Goal: Find specific page/section: Find specific page/section

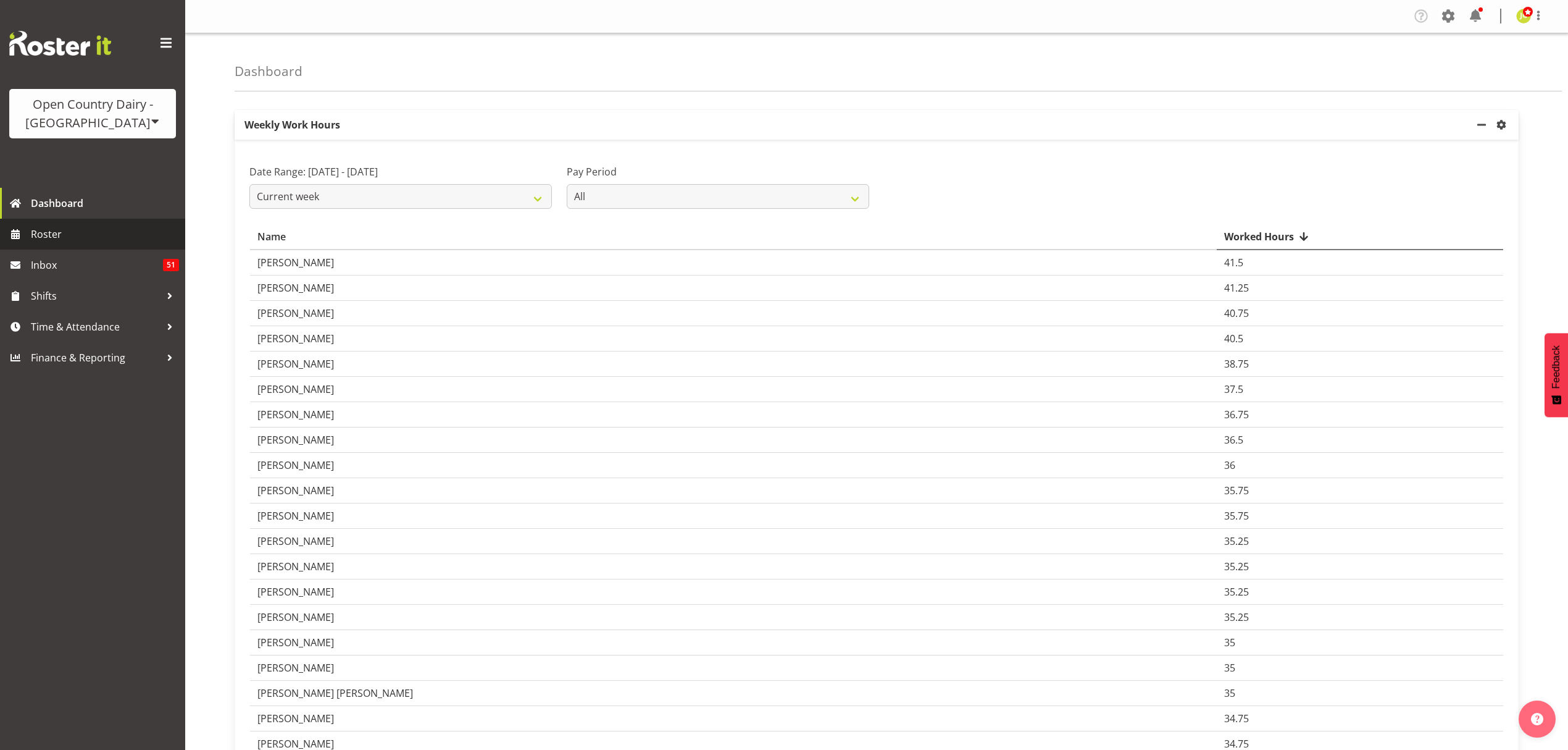
click at [148, 242] on span "Roster" at bounding box center [105, 234] width 148 height 19
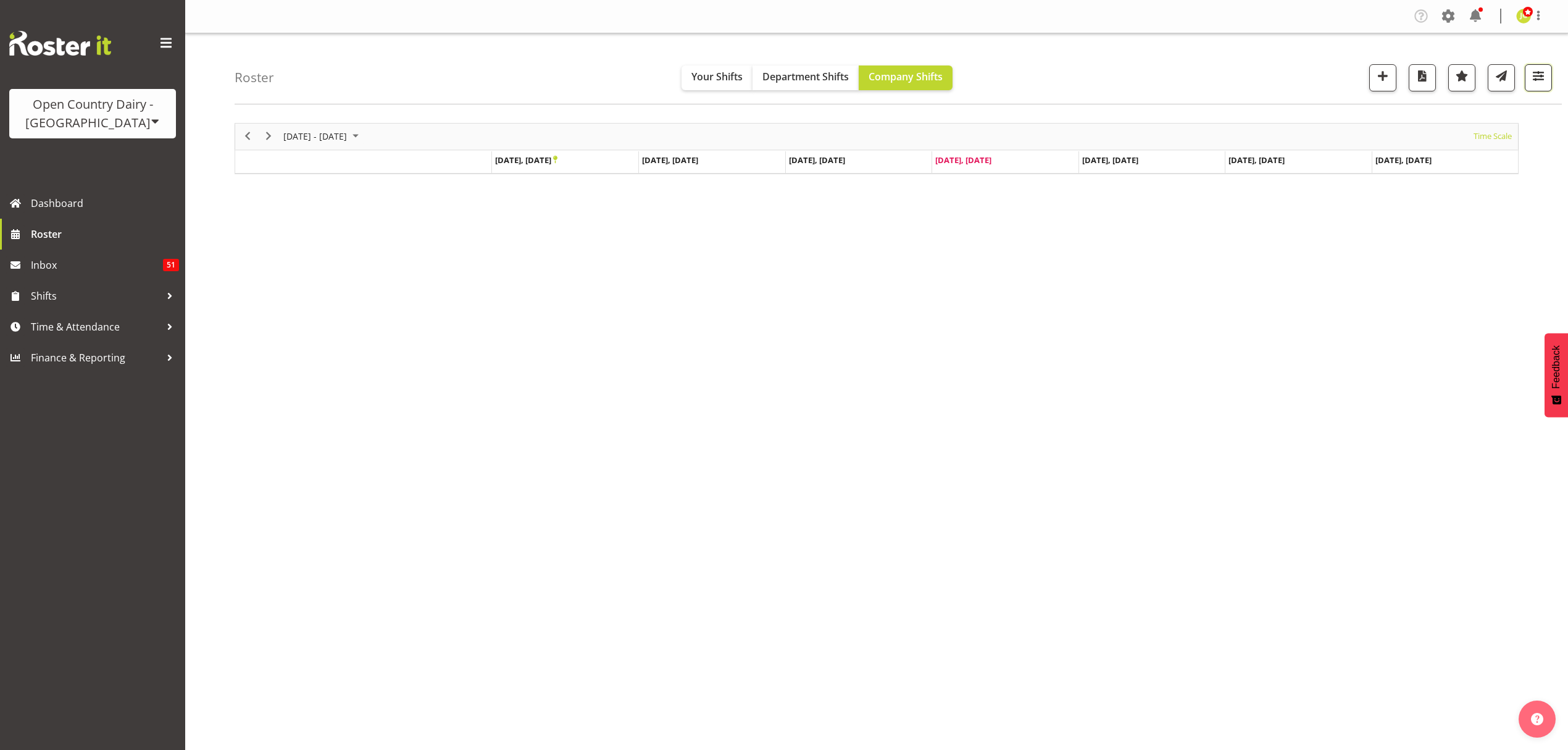
click at [1542, 85] on button "button" at bounding box center [1537, 77] width 27 height 27
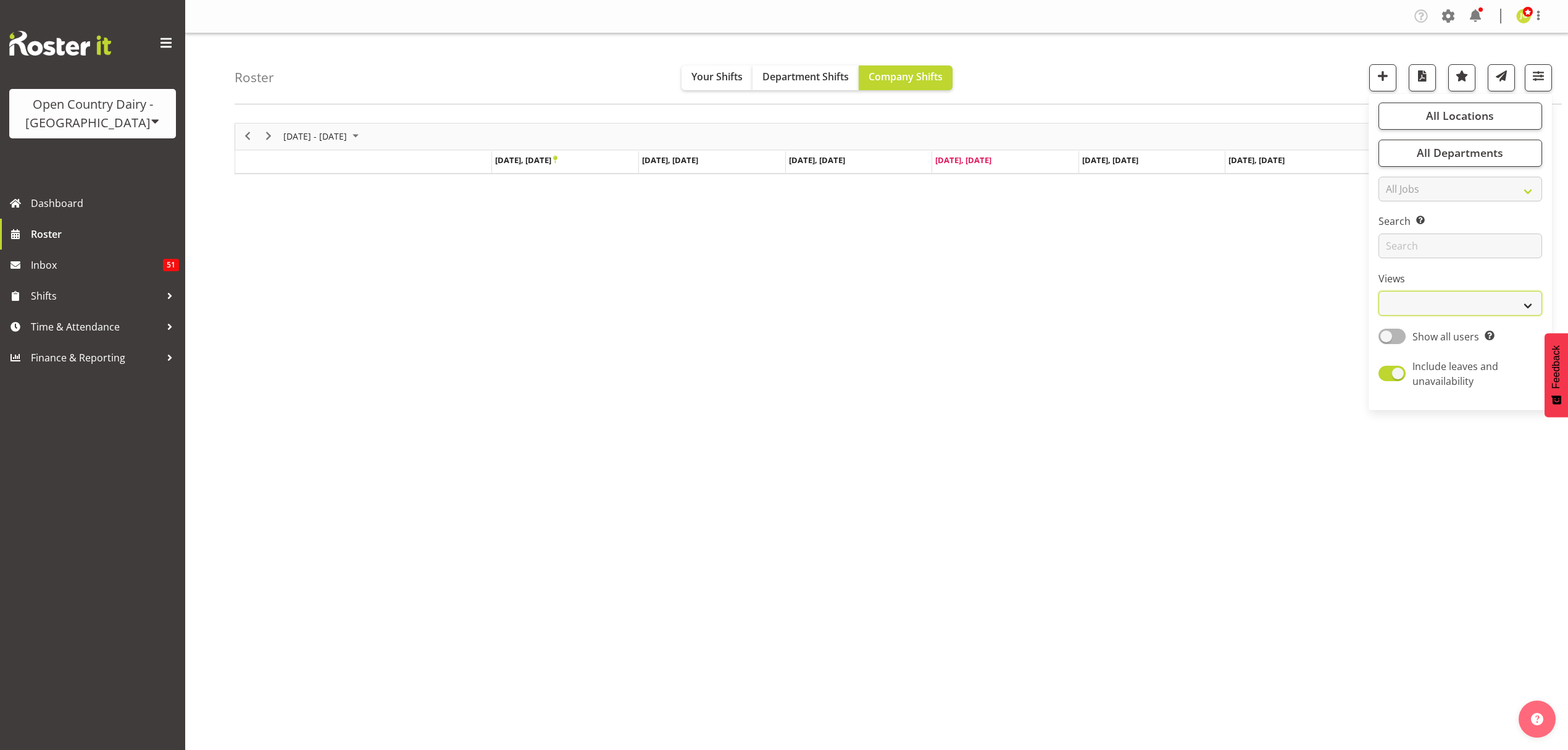
click at [1437, 292] on select "Staff Role Shift - Horizontal Shift - Vertical Staff - Location" at bounding box center [1459, 303] width 163 height 25
select select "shift"
click at [1378, 291] on select "Staff Role Shift - Horizontal Shift - Vertical Staff - Location" at bounding box center [1459, 303] width 163 height 25
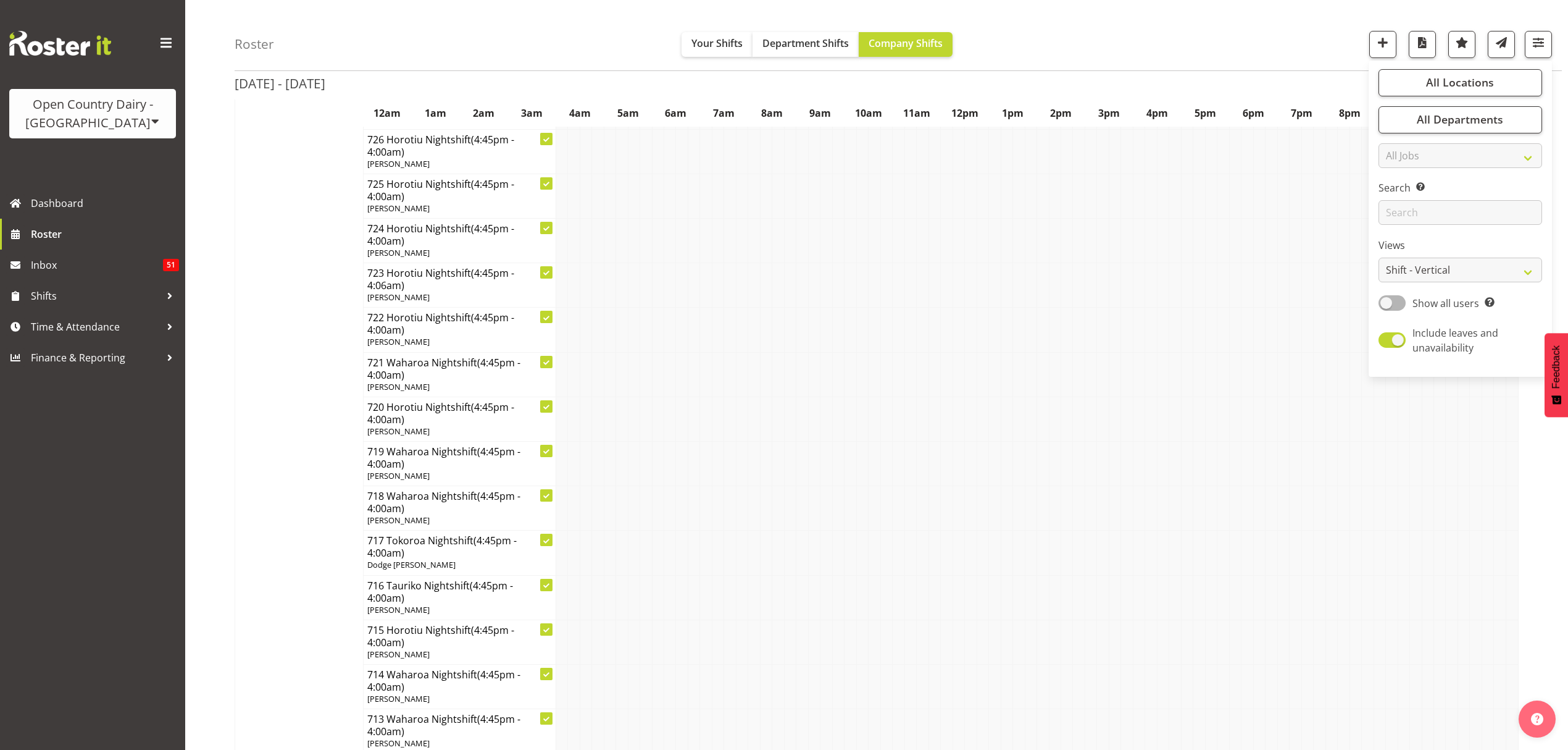
scroll to position [6092, 0]
click at [1529, 52] on button "button" at bounding box center [1537, 44] width 27 height 27
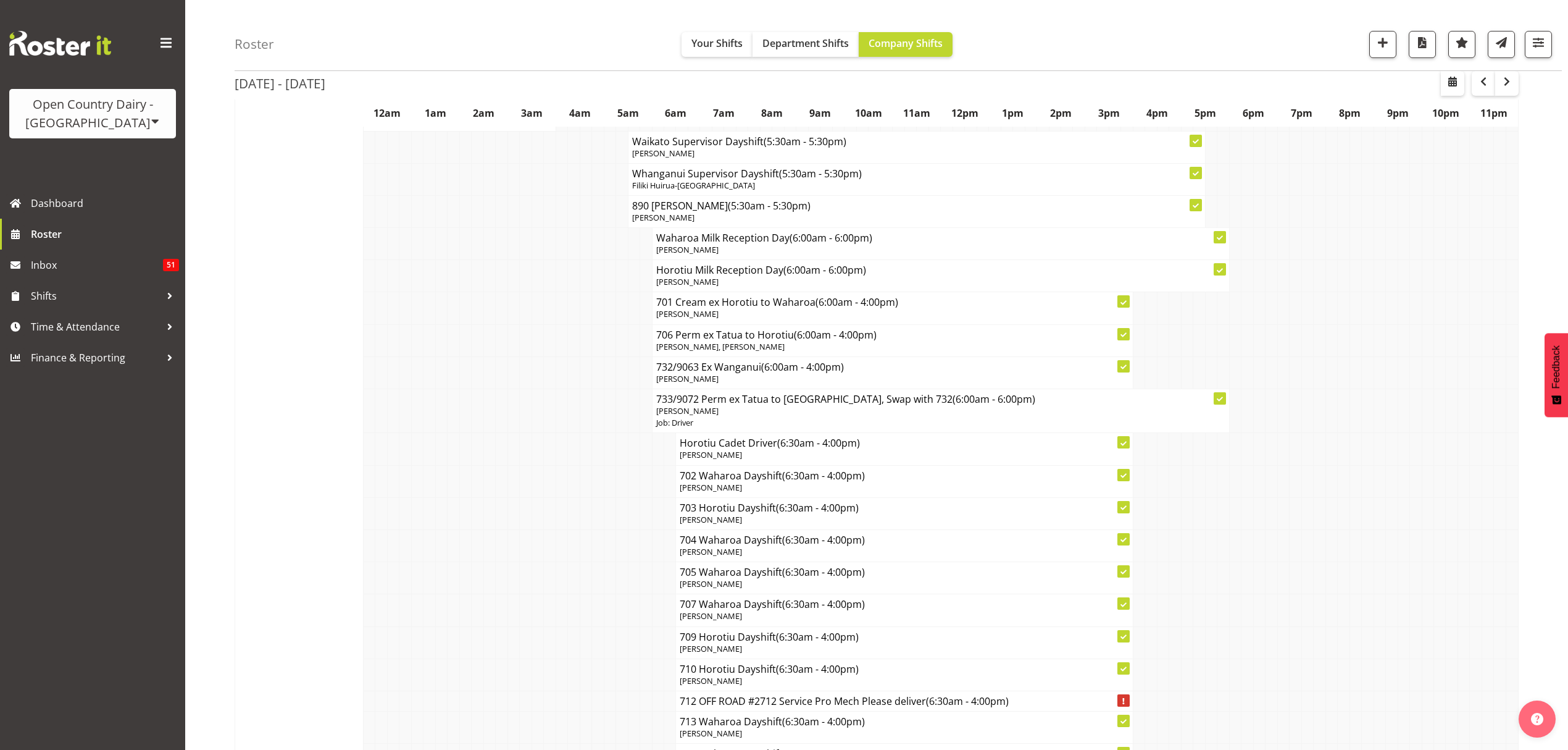
scroll to position [6751, 0]
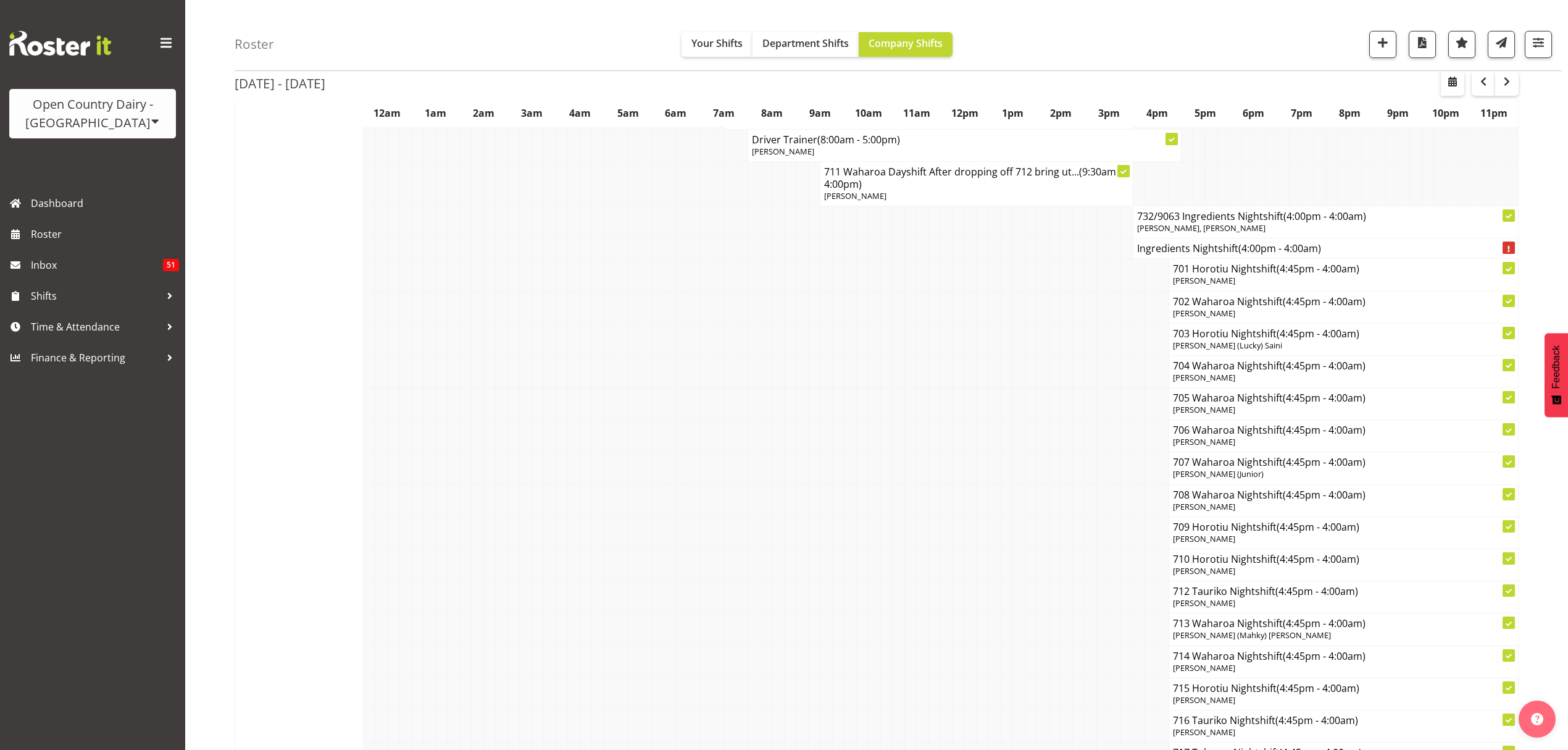
scroll to position [8232, 0]
